Goal: Information Seeking & Learning: Learn about a topic

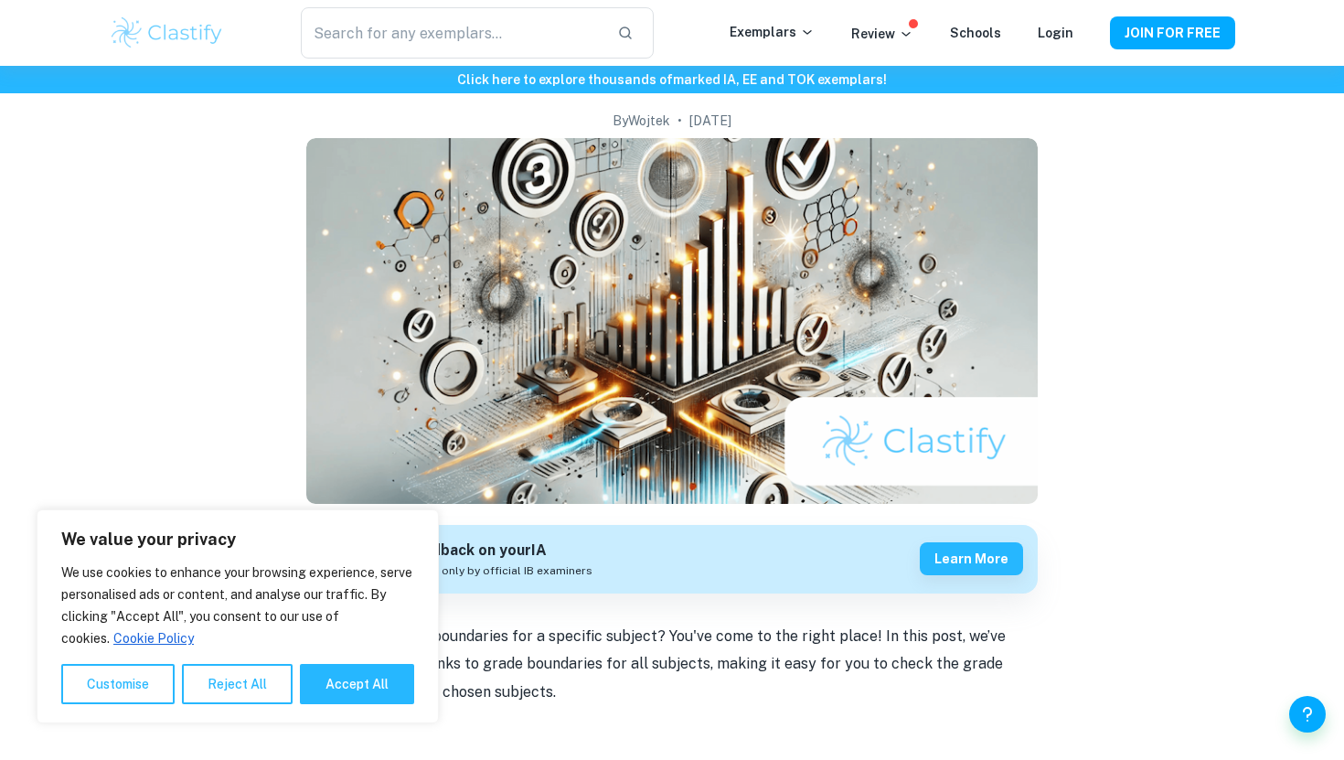
scroll to position [300, 0]
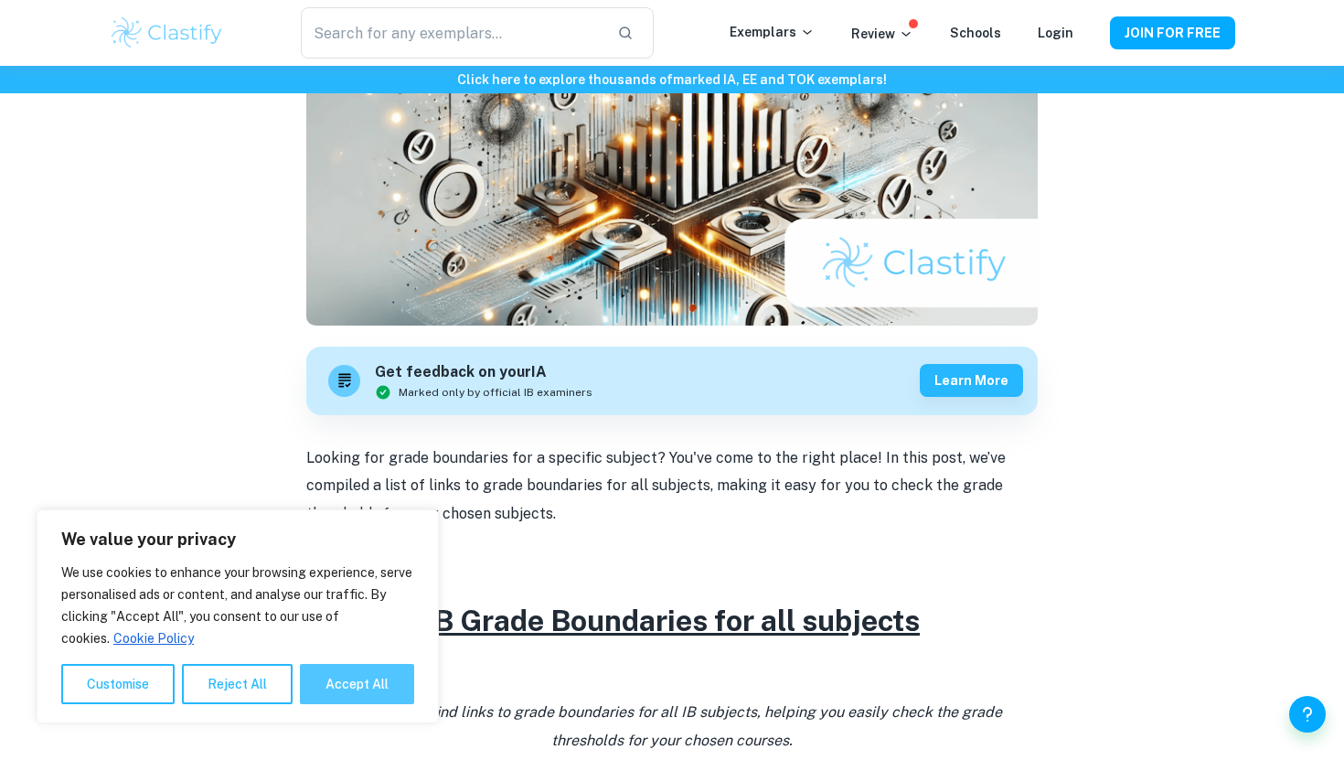
click at [366, 701] on button "Accept All" at bounding box center [357, 684] width 114 height 40
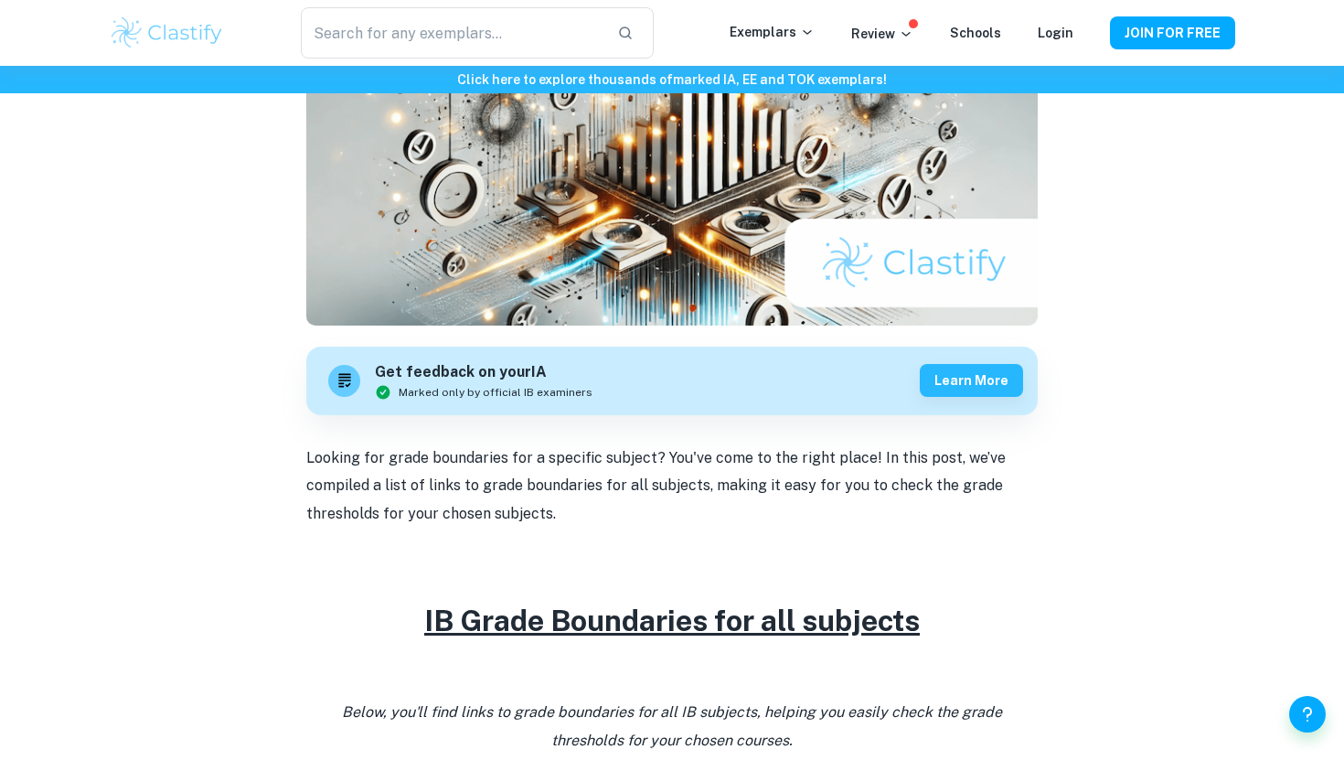
checkbox input "true"
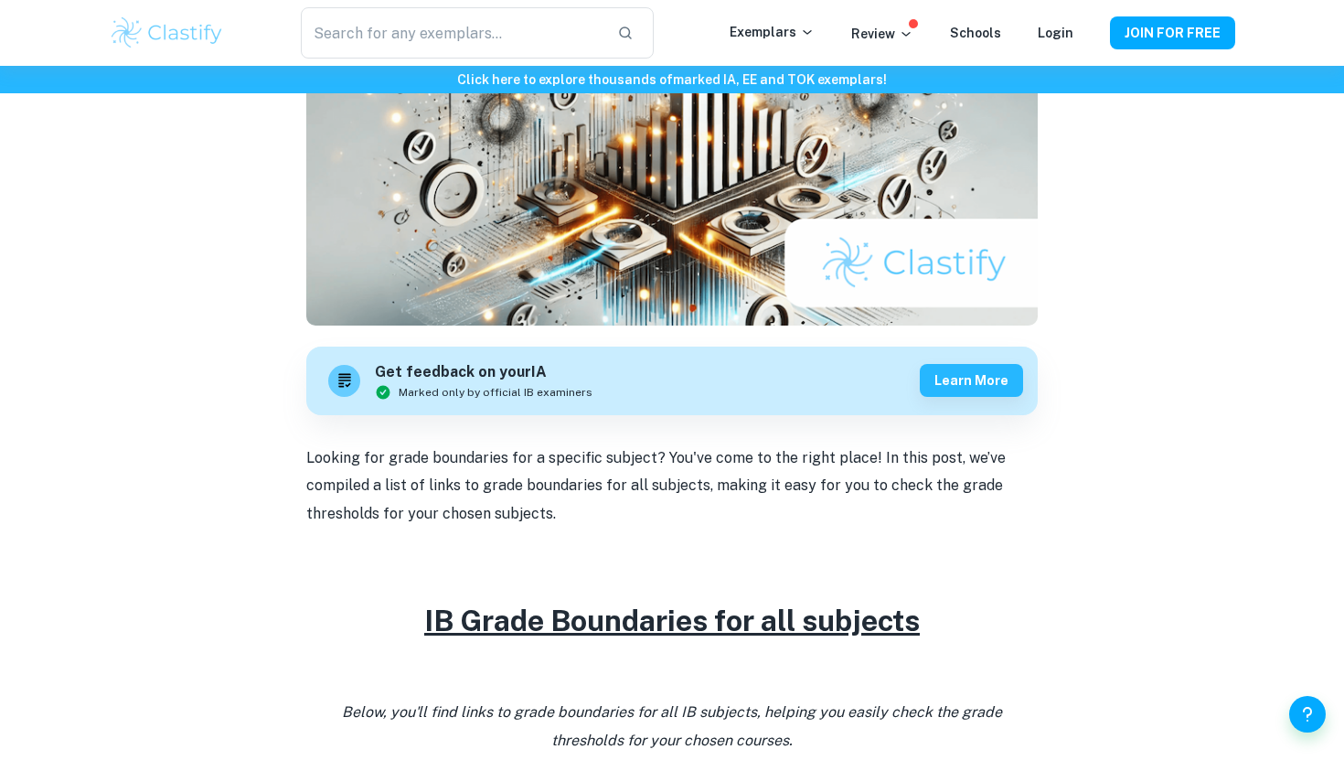
scroll to position [912, 0]
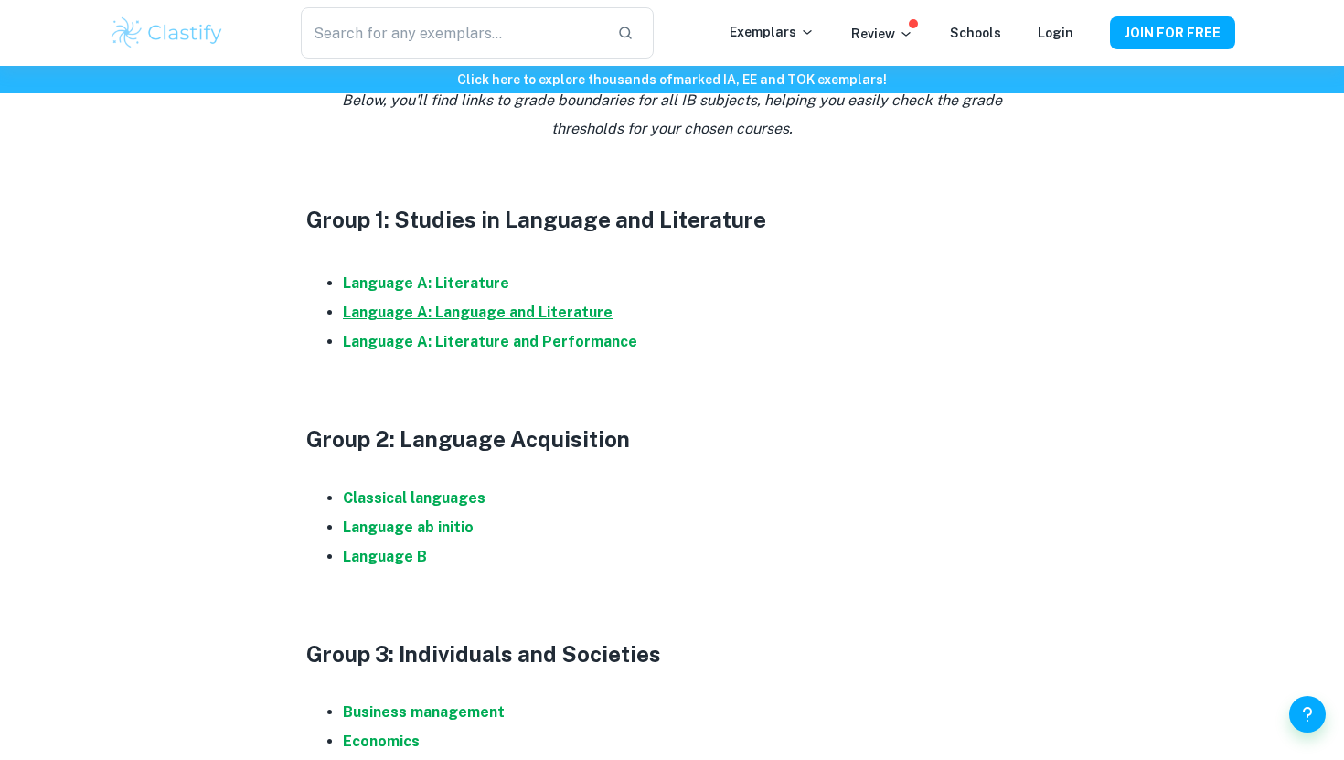
click at [403, 309] on strong "Language A: Language and Literature" at bounding box center [478, 312] width 270 height 17
click at [442, 528] on strong "Language ab initio" at bounding box center [408, 526] width 131 height 17
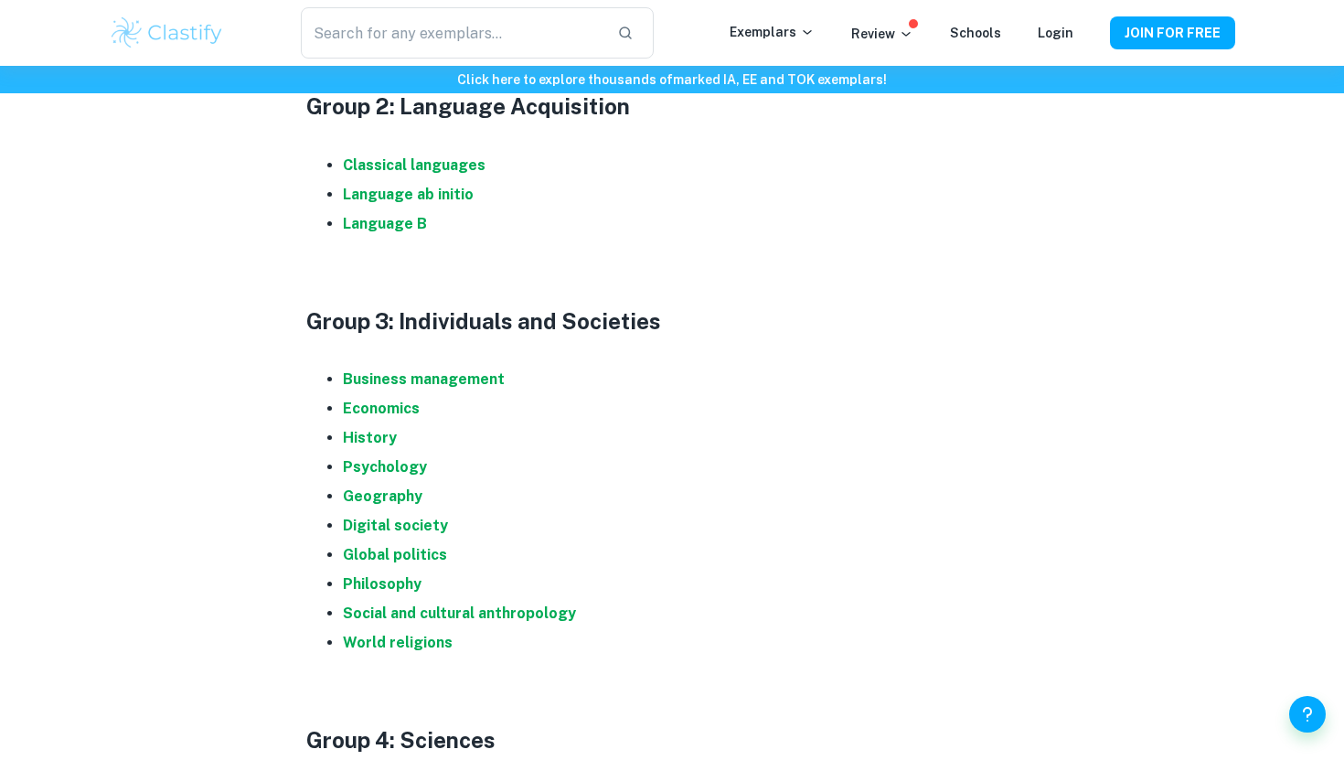
scroll to position [1299, 0]
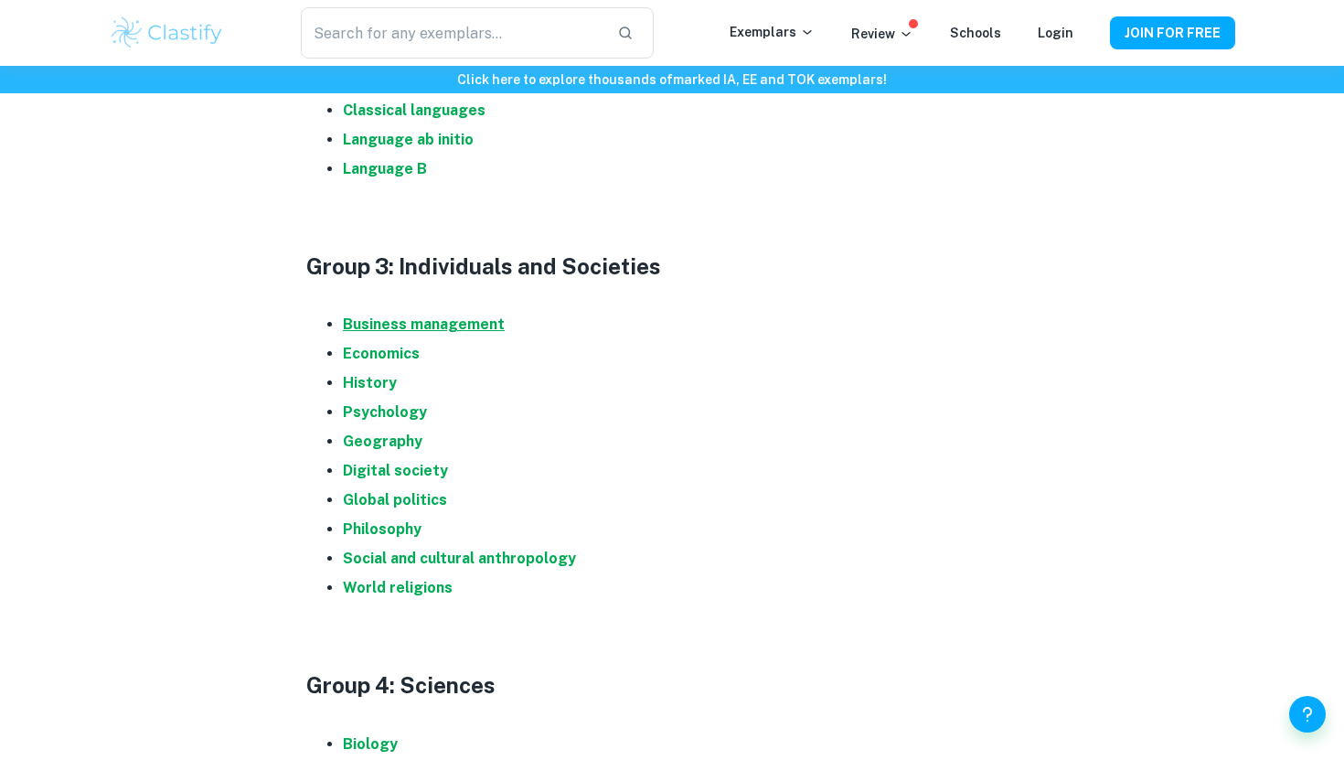
click at [417, 328] on strong "Business management" at bounding box center [424, 323] width 162 height 17
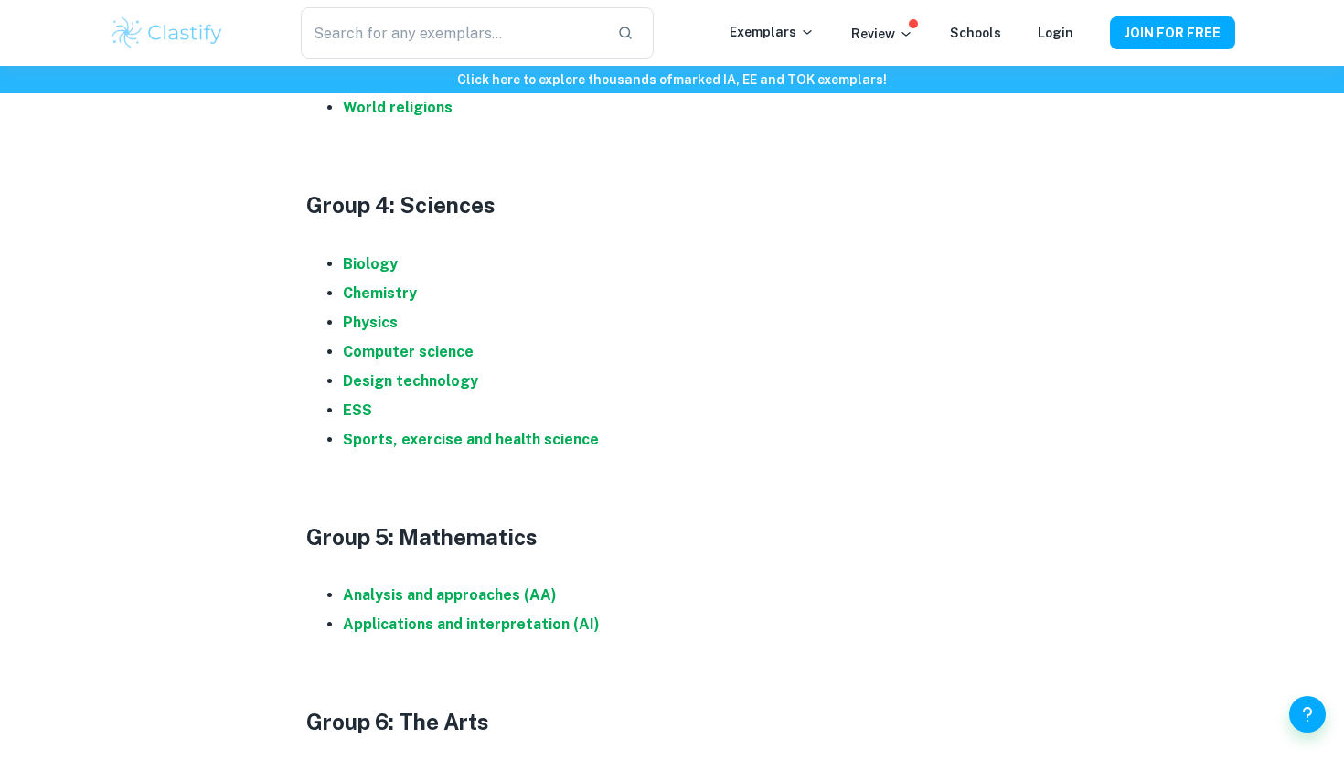
scroll to position [1834, 0]
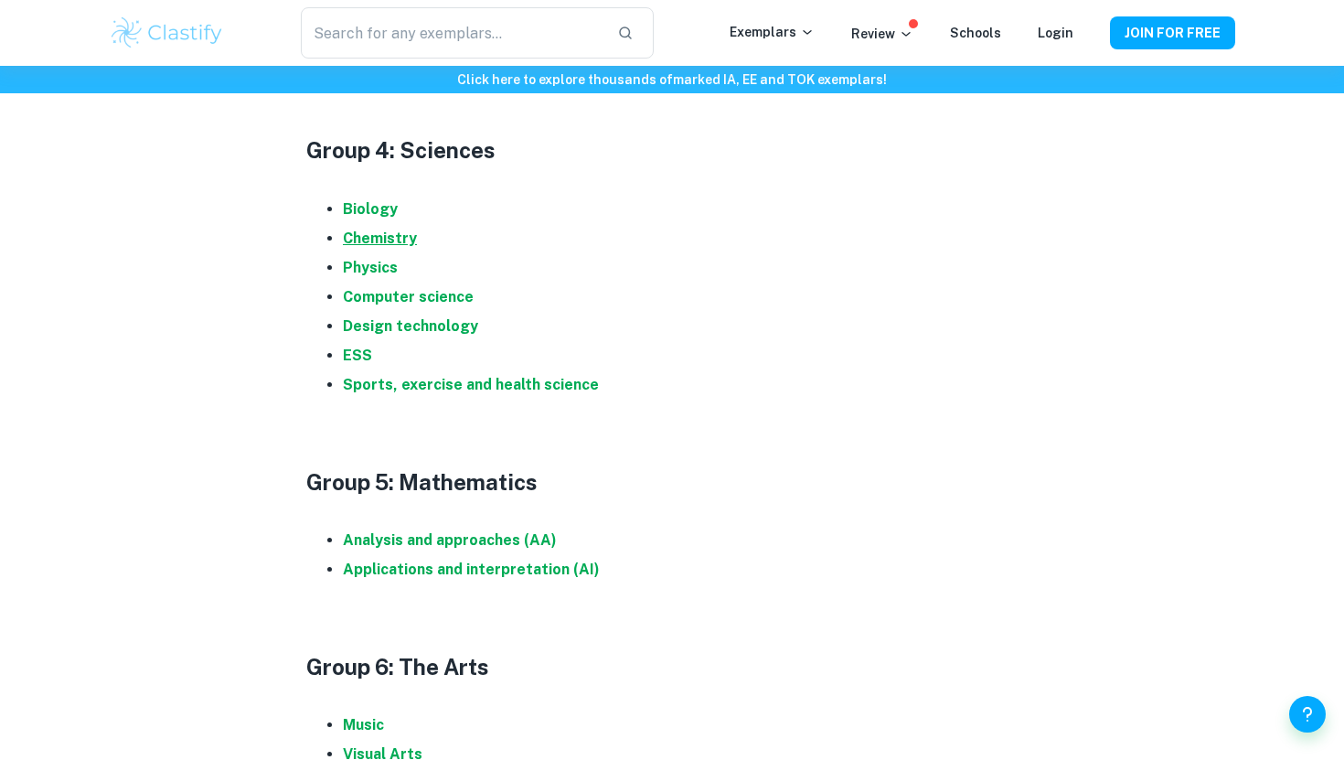
click at [398, 242] on strong "Chemistry" at bounding box center [380, 238] width 74 height 17
click at [389, 264] on strong "Physics" at bounding box center [370, 267] width 55 height 17
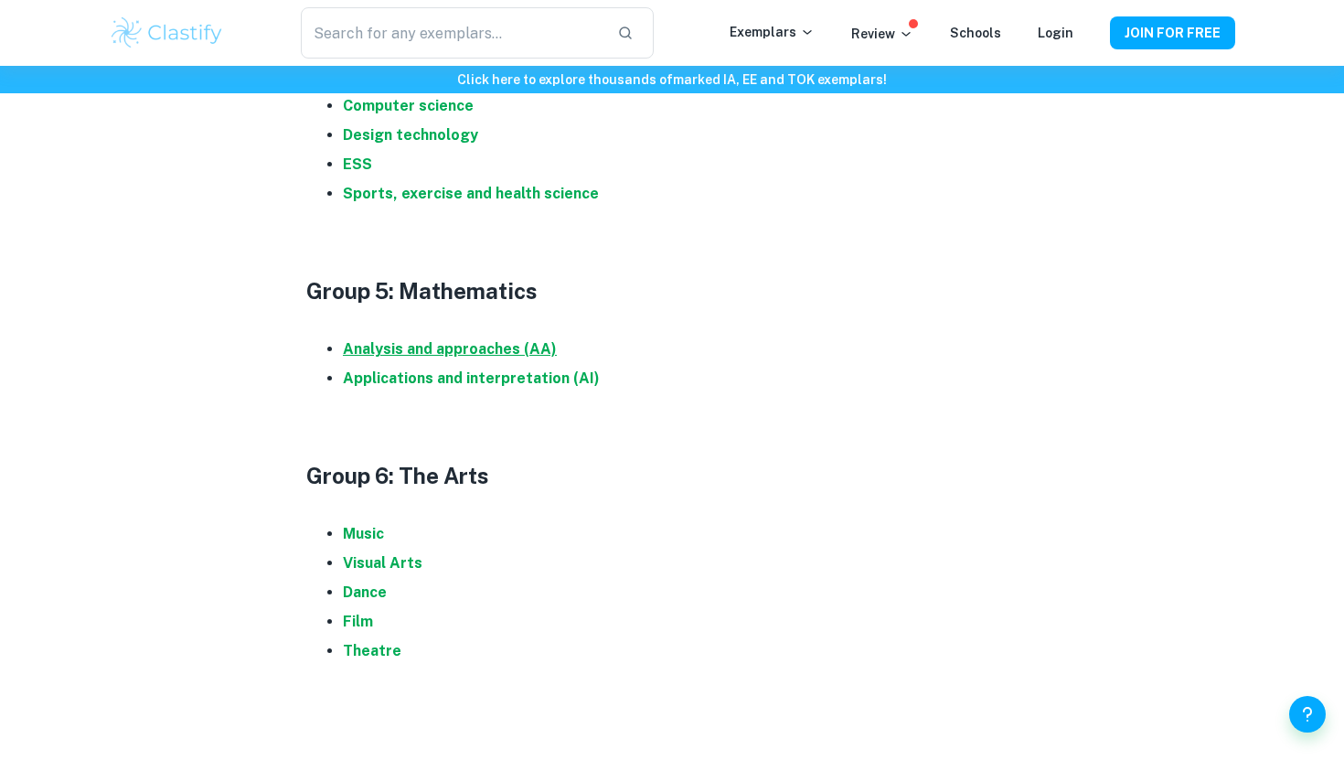
click at [527, 356] on strong "Analysis and approaches (AA)" at bounding box center [450, 348] width 214 height 17
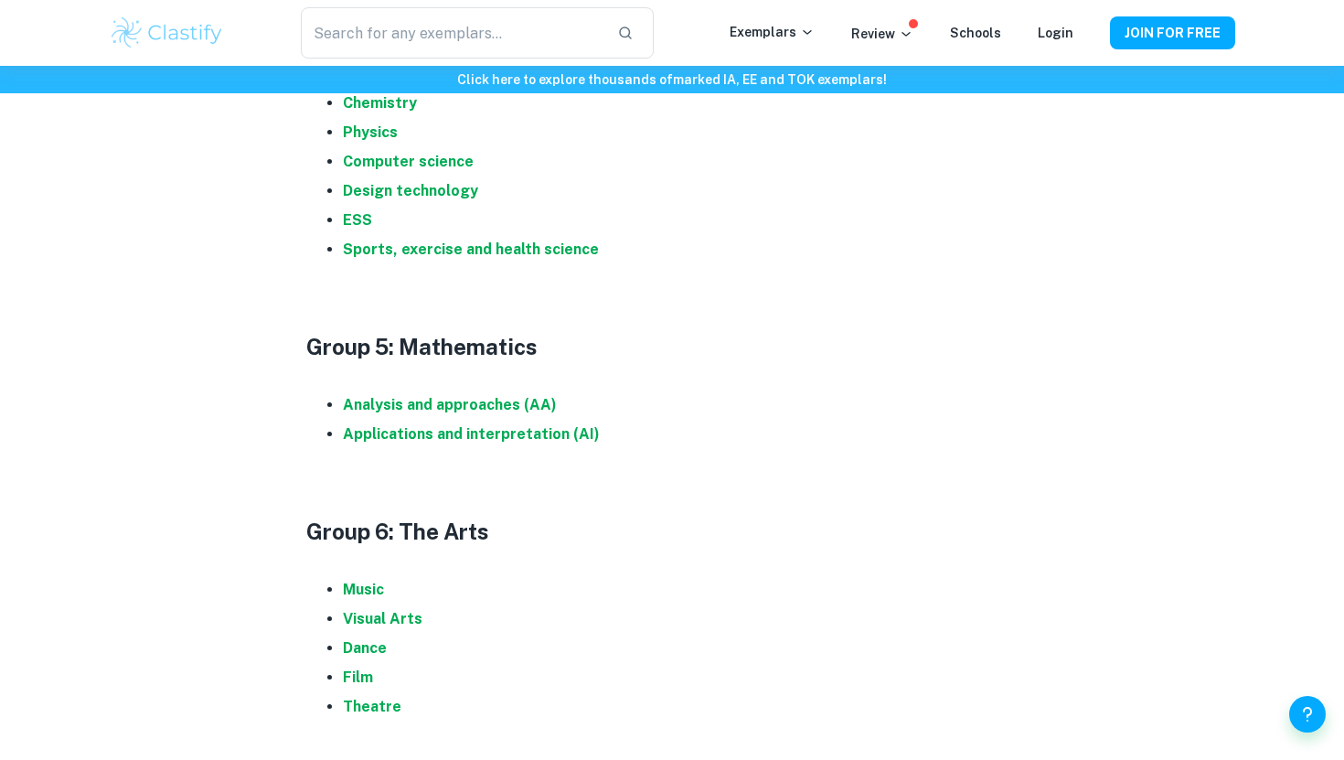
scroll to position [1921, 0]
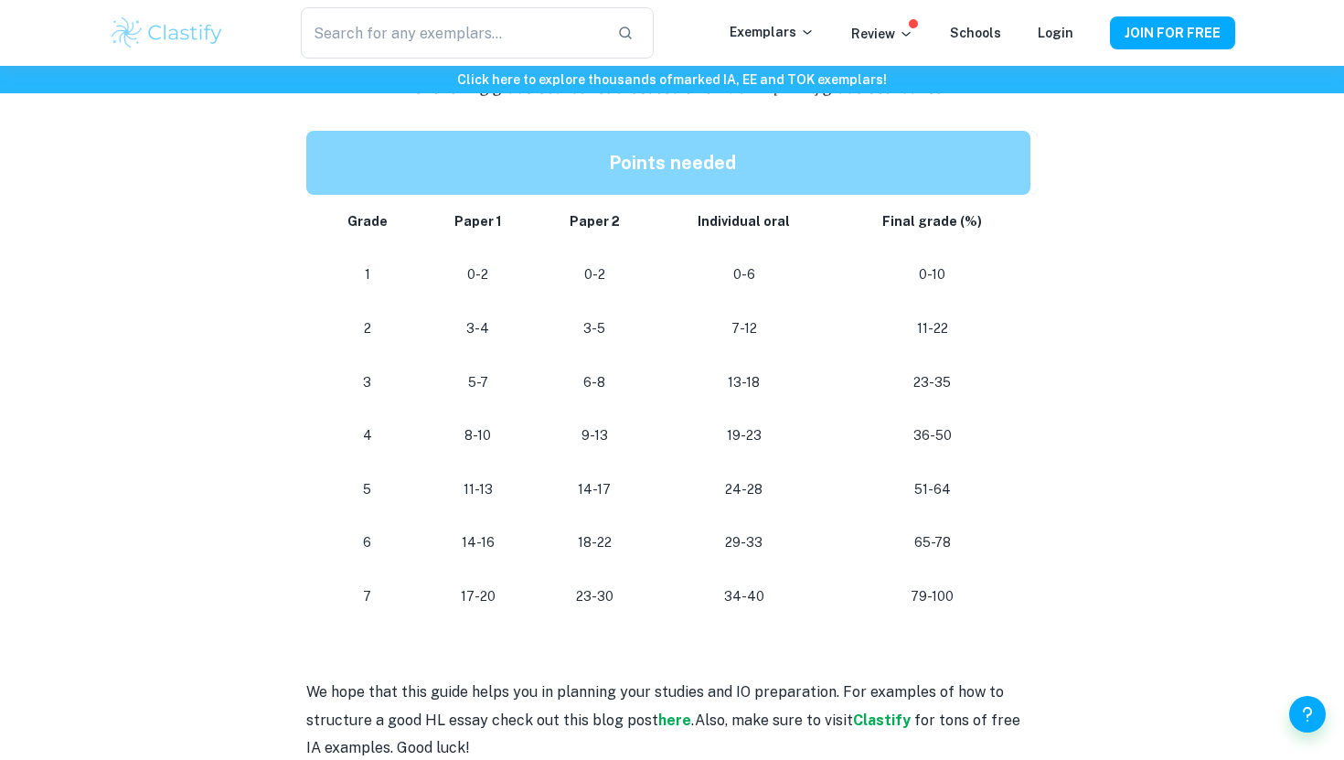
scroll to position [1786, 0]
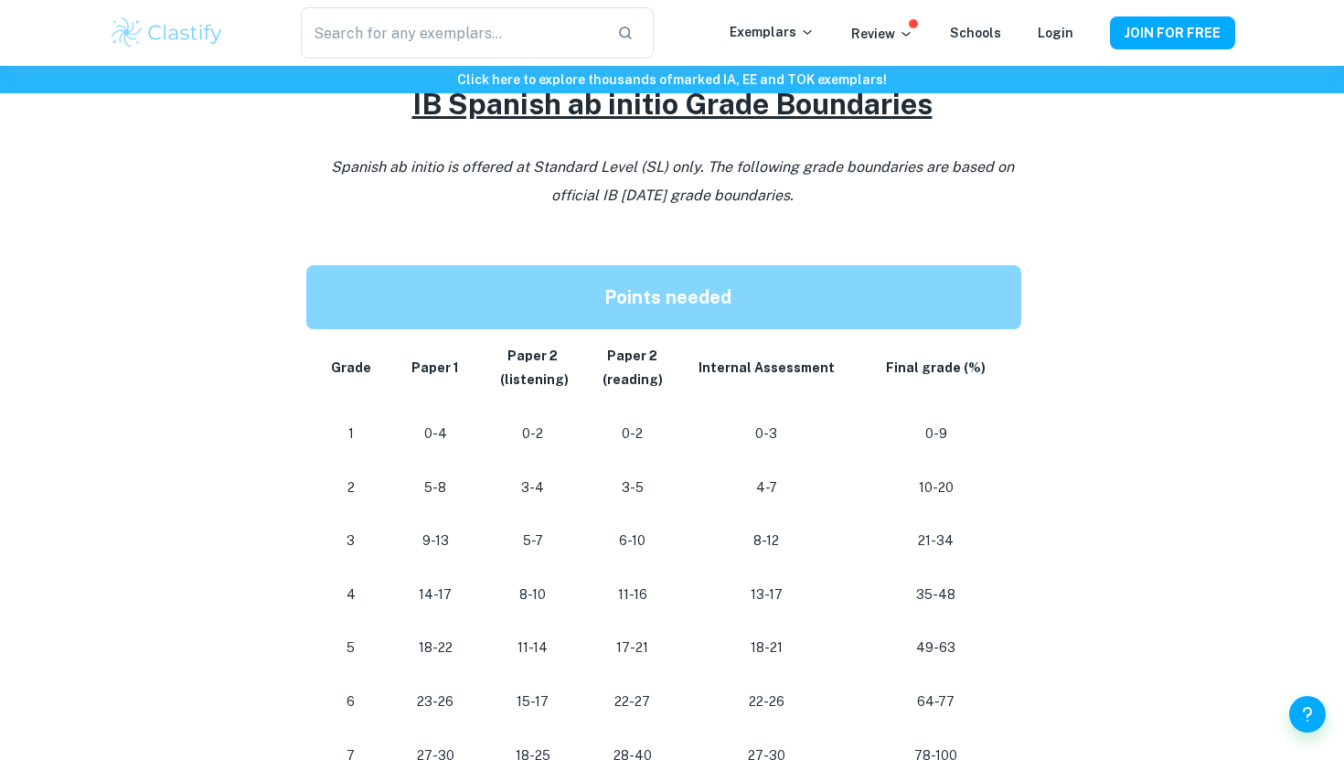
scroll to position [977, 0]
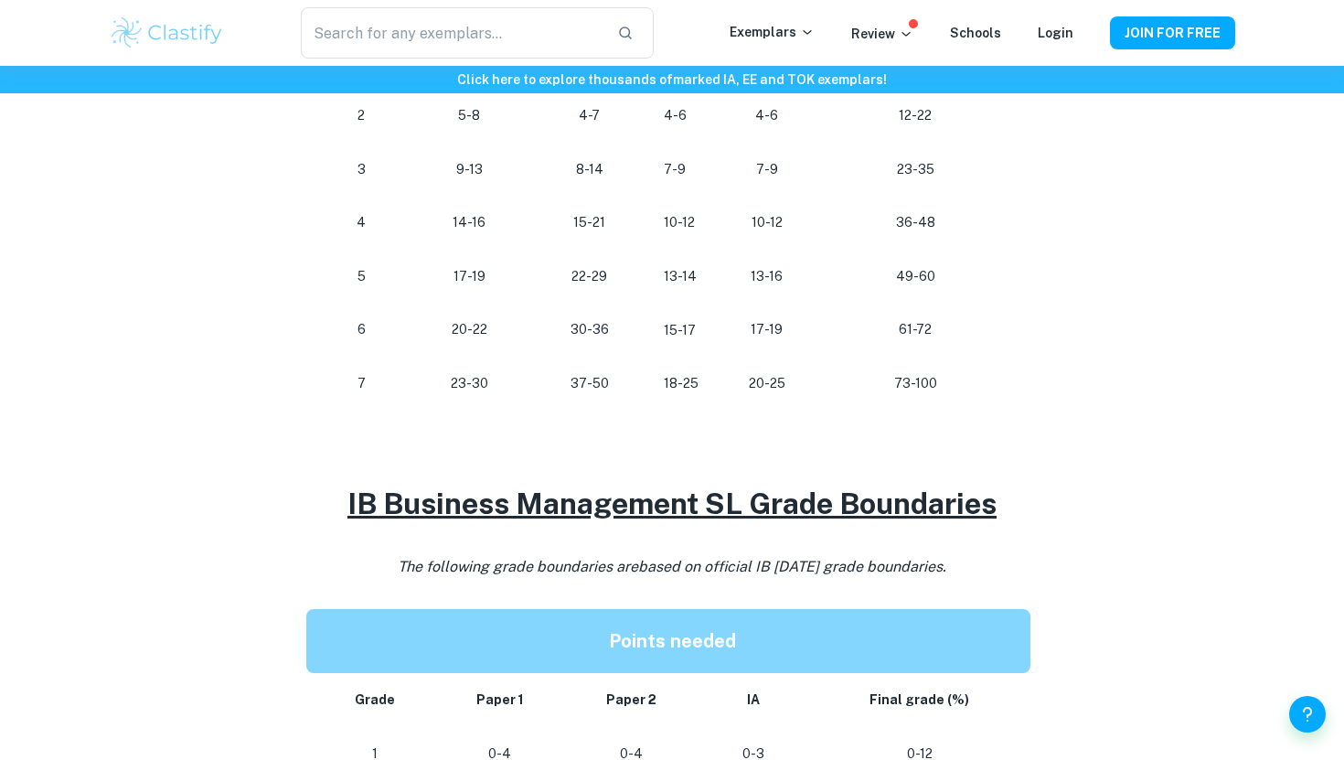
scroll to position [1526, 0]
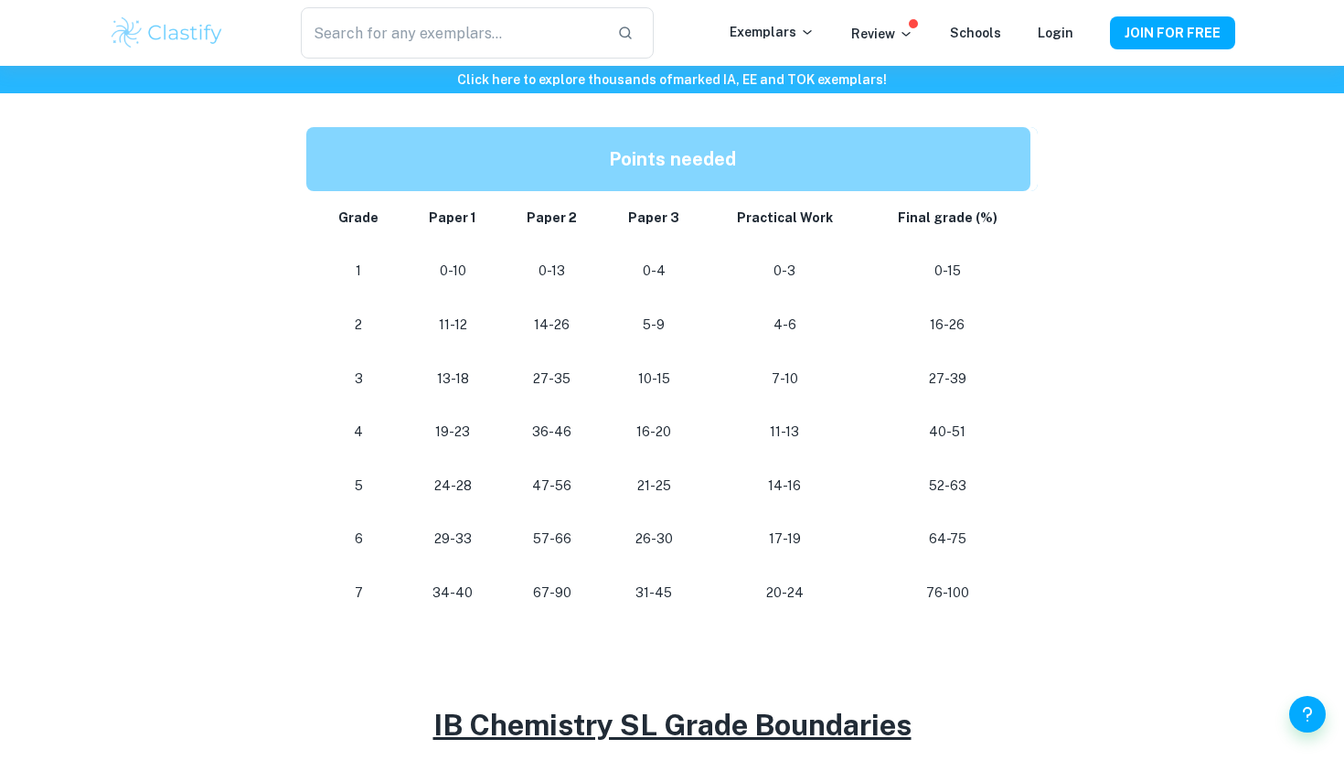
scroll to position [941, 0]
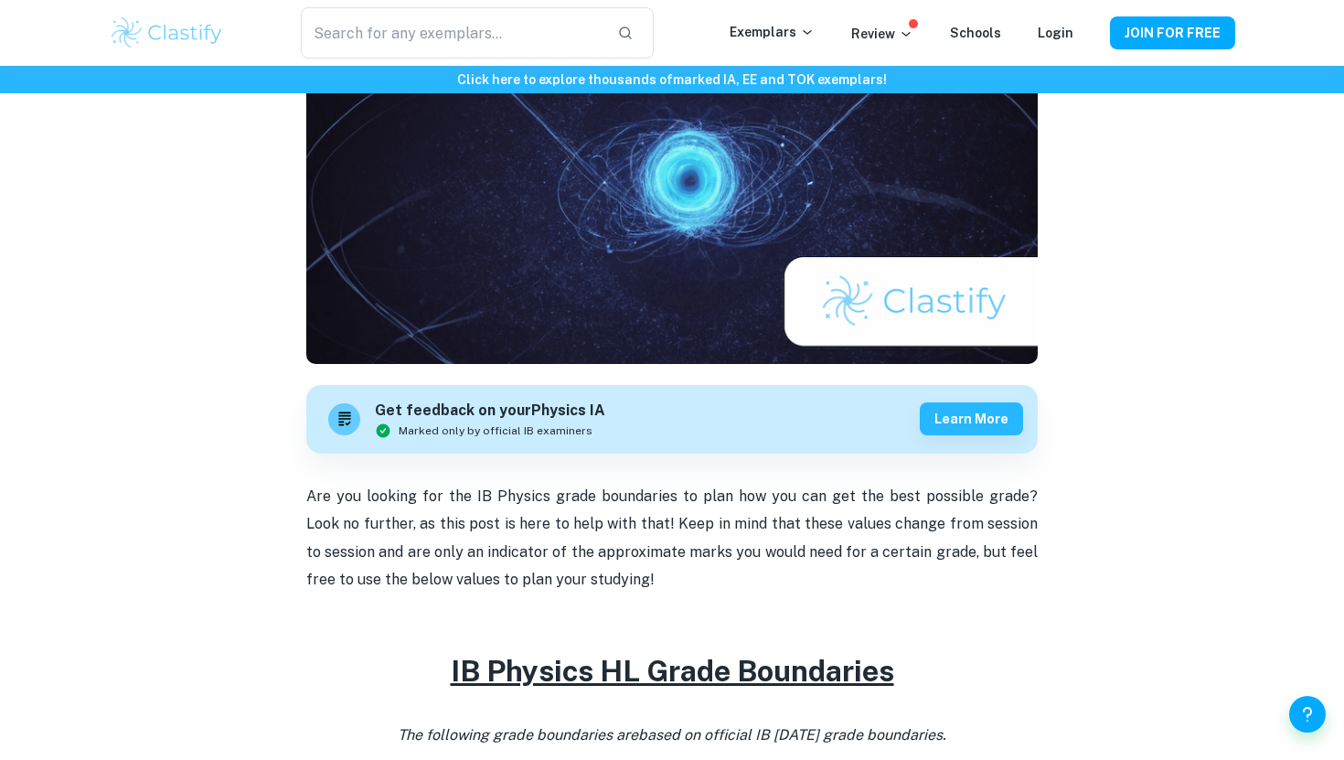
scroll to position [876, 0]
